Goal: Transaction & Acquisition: Obtain resource

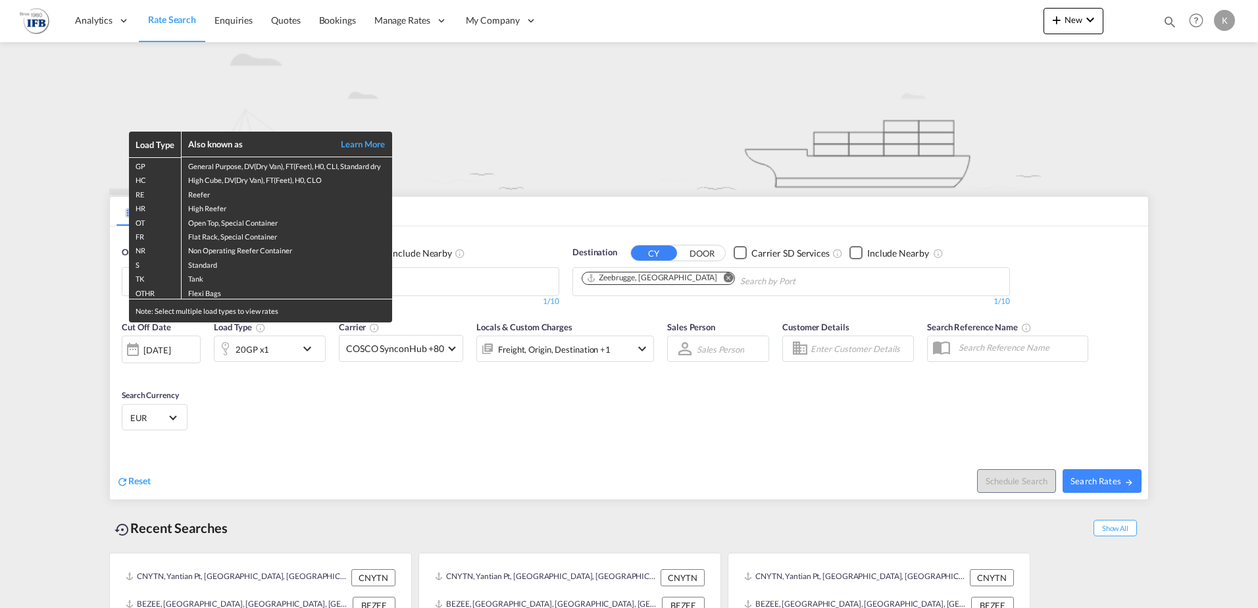
click at [537, 94] on div "Load Type Also known as Learn More GP General Purpose, DV(Dry Van), FT(Feet), H…" at bounding box center [629, 304] width 1258 height 608
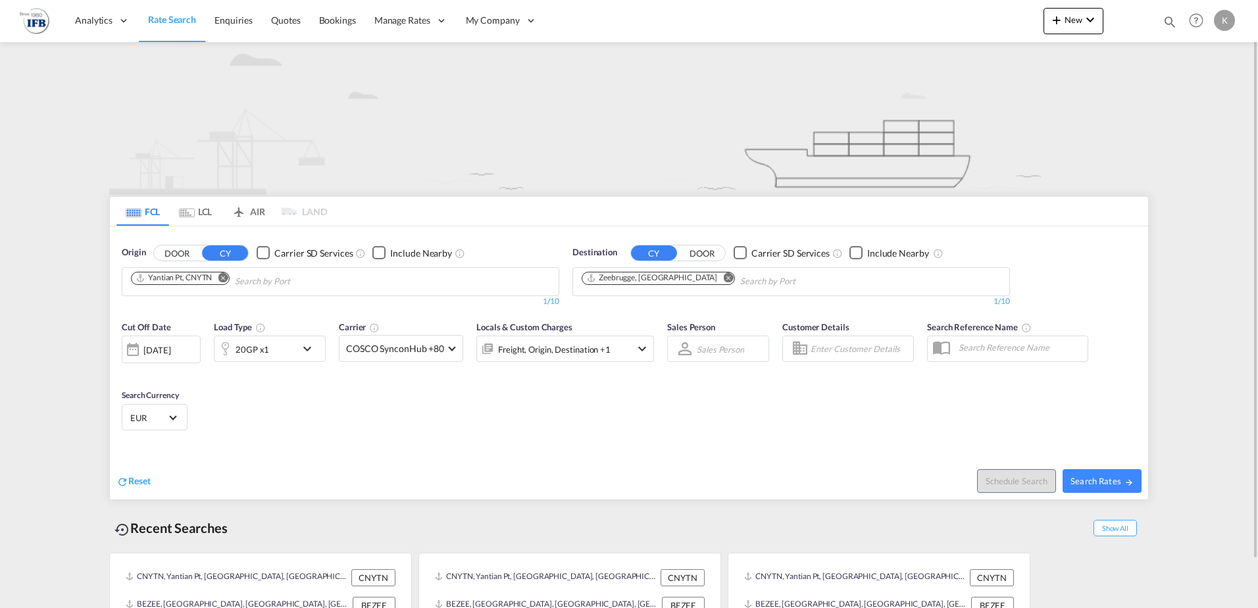
click at [274, 349] on div "20GP x1" at bounding box center [255, 348] width 82 height 26
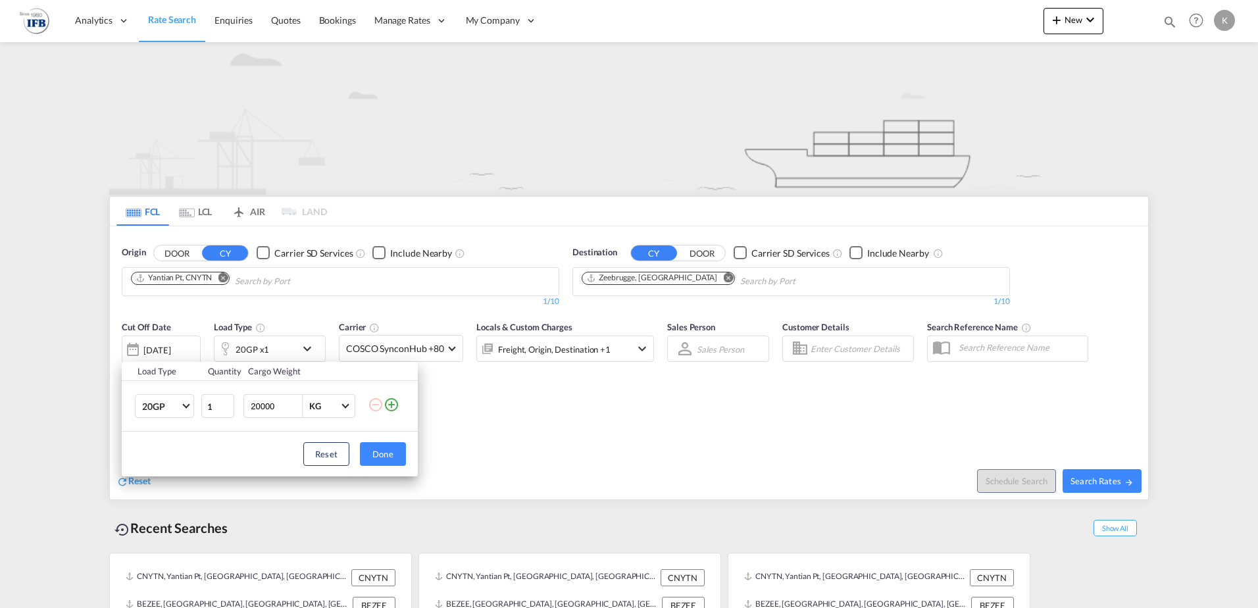
click at [291, 320] on div "Load Type Quantity Cargo Weight 20GP 20GP 40GP 40HC 45HC 20RE 40RE 40HR 20OT 40…" at bounding box center [629, 304] width 1258 height 608
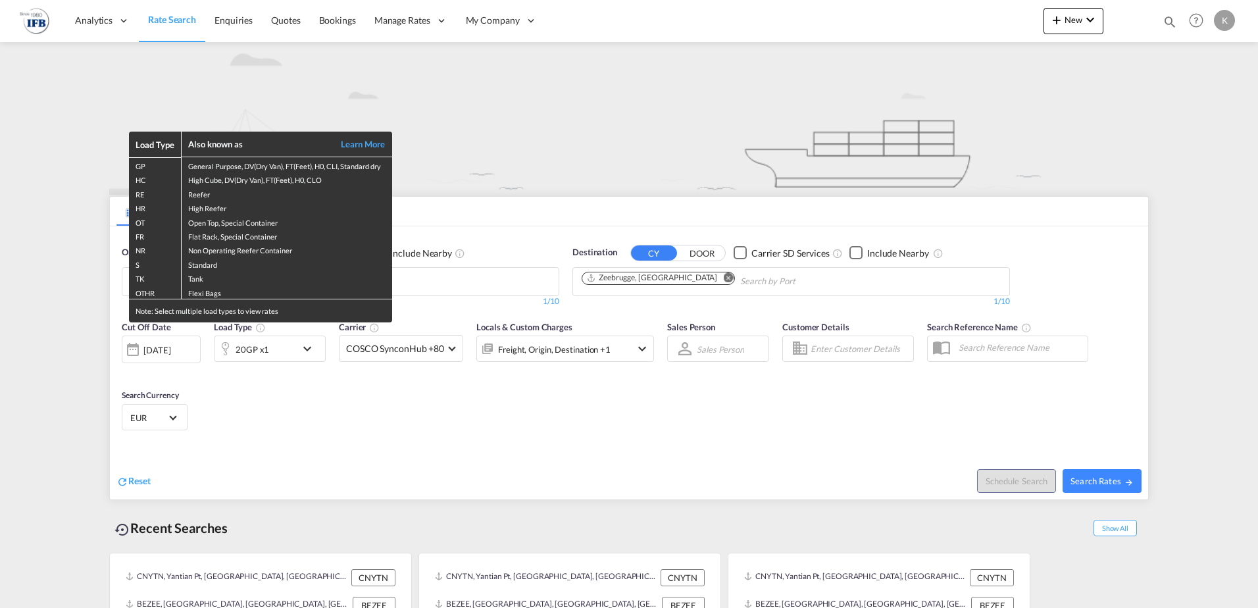
click at [199, 342] on div "Load Type Also known as Learn More GP General Purpose, DV(Dry Van), FT(Feet), H…" at bounding box center [629, 304] width 1258 height 608
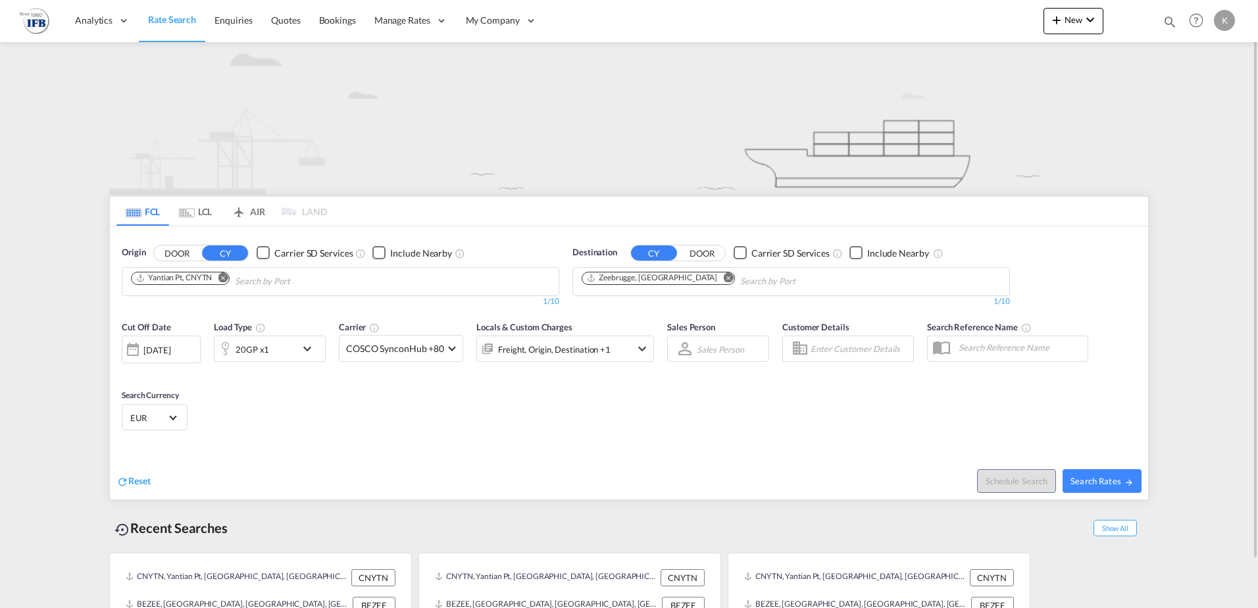
click at [170, 345] on div "[DATE]" at bounding box center [156, 350] width 27 height 12
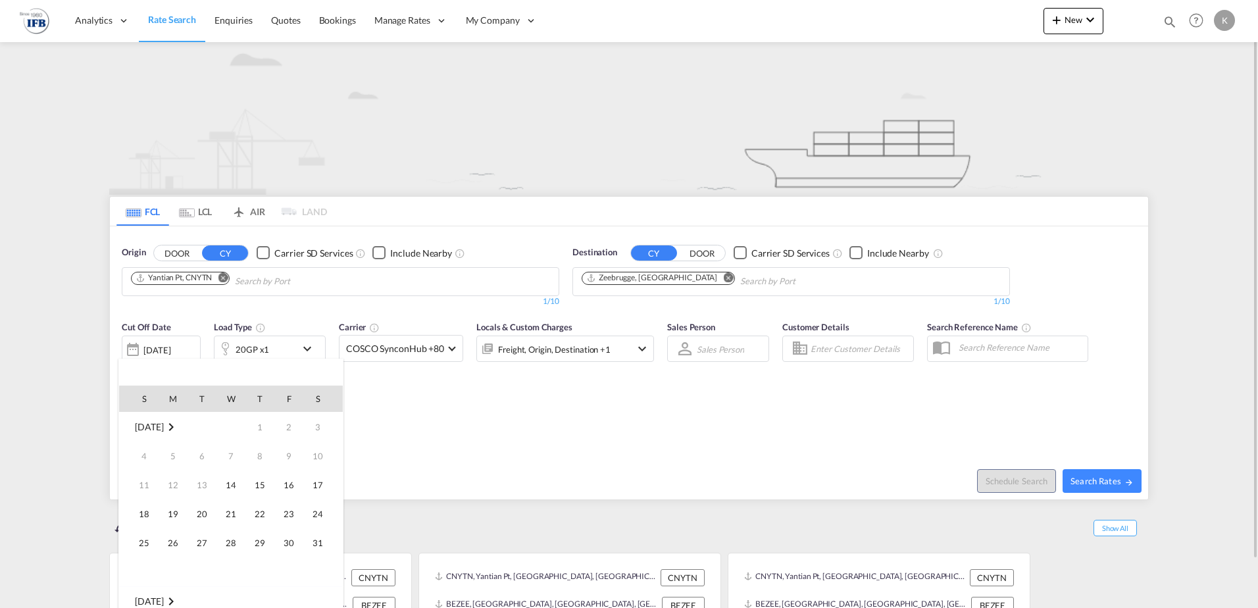
scroll to position [523, 0]
click at [285, 541] on span "29" at bounding box center [289, 543] width 26 height 26
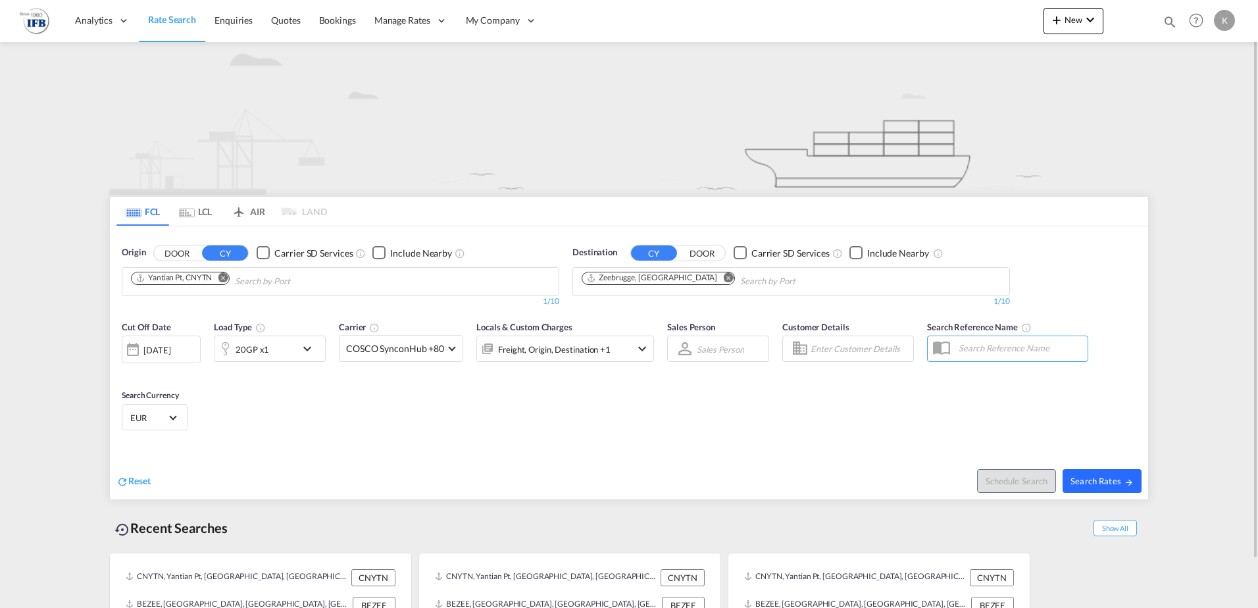
drag, startPoint x: 1158, startPoint y: 473, endPoint x: 1110, endPoint y: 480, distance: 47.8
click at [1153, 471] on md-content "Analytics Reports Dashboard Rate Search Enquiries Quotes Bookings" at bounding box center [629, 304] width 1258 height 608
click at [1104, 480] on span "Search Rates" at bounding box center [1101, 481] width 63 height 11
type input "CNYTN to BEZEE / [DATE]"
